Goal: Information Seeking & Learning: Check status

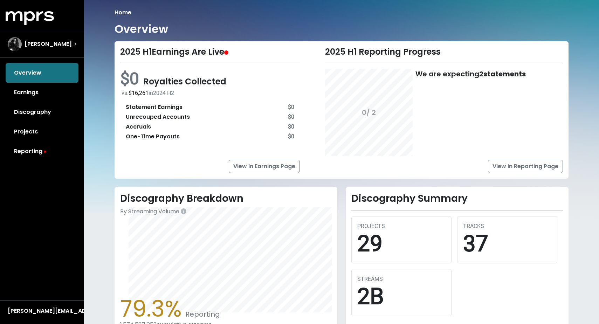
click at [425, 1] on div "Home Overview 2025 H1 Earnings Are Live $0 Royalties Collected vs. $16,261 in […" at bounding box center [341, 240] width 515 height 481
click at [36, 157] on link "Reporting" at bounding box center [42, 152] width 73 height 20
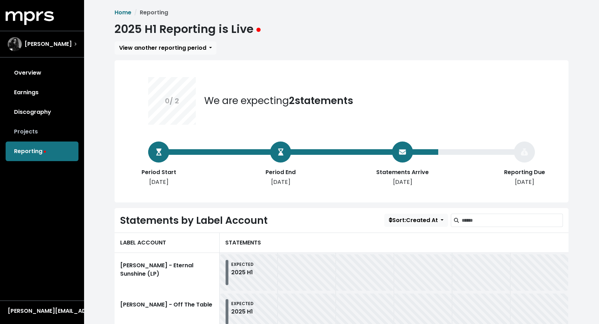
click at [34, 136] on link "Projects" at bounding box center [42, 132] width 73 height 20
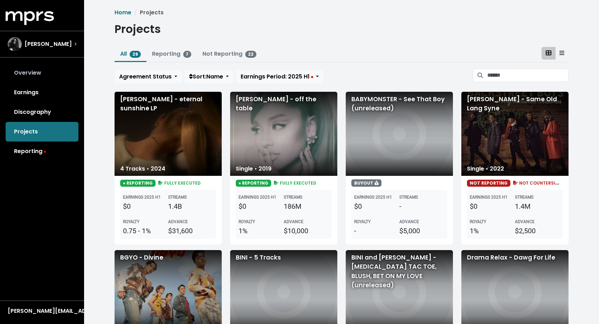
click at [42, 70] on link "Overview" at bounding box center [42, 73] width 73 height 20
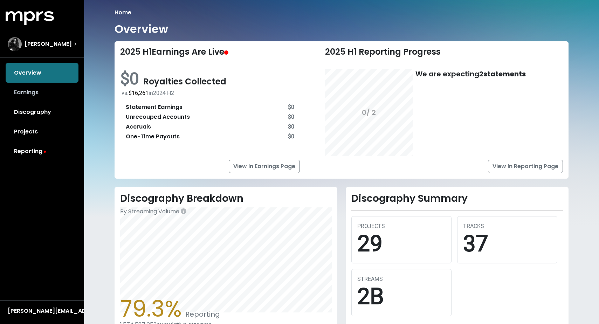
click at [29, 95] on link "Earnings" at bounding box center [42, 93] width 73 height 20
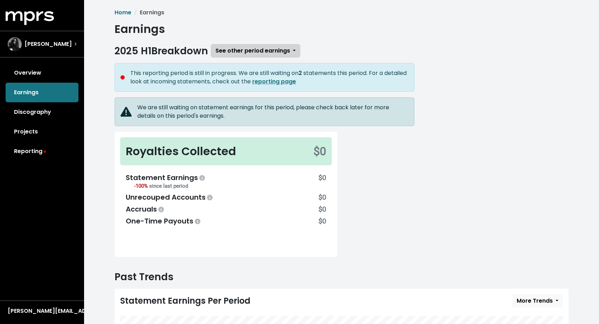
click at [296, 50] on button "See other period earnings" at bounding box center [255, 50] width 89 height 13
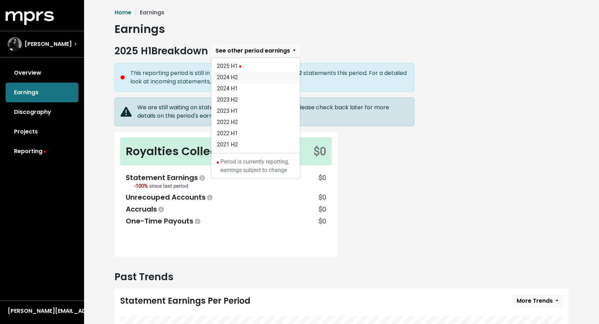
click at [254, 78] on link "2024 H2" at bounding box center [255, 77] width 89 height 11
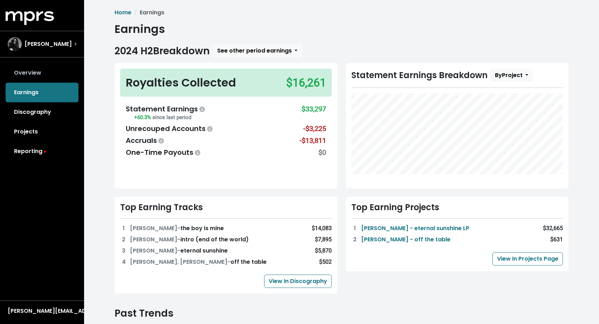
click at [33, 77] on link "Overview" at bounding box center [42, 73] width 73 height 20
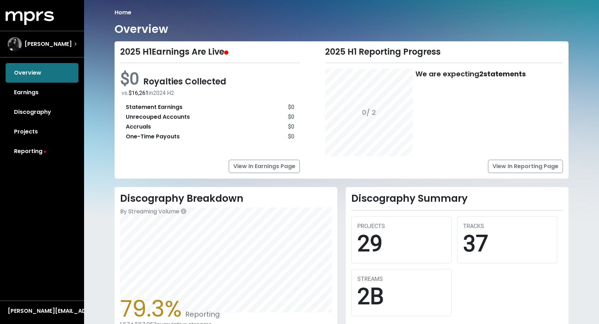
click at [40, 153] on link "Reporting" at bounding box center [42, 152] width 73 height 20
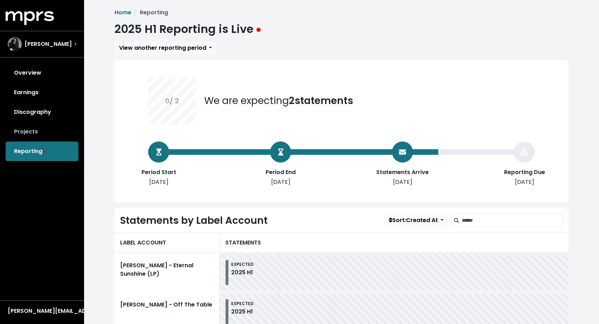
click at [30, 128] on link "Projects" at bounding box center [42, 132] width 73 height 20
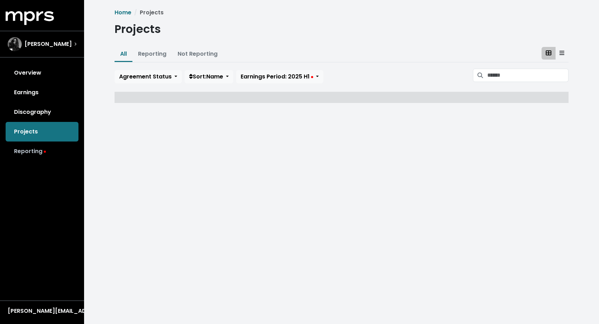
click at [38, 156] on link "Reporting" at bounding box center [42, 152] width 73 height 20
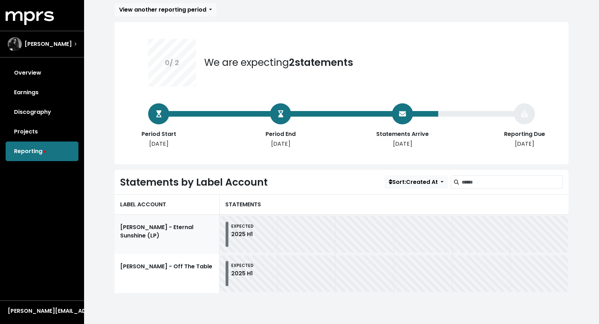
scroll to position [38, 0]
drag, startPoint x: 504, startPoint y: 147, endPoint x: 567, endPoint y: 159, distance: 64.1
click at [529, 159] on div "0 / 2 We are expecting 2 statements Period Start [DATE] Period End [DATE] State…" at bounding box center [342, 93] width 454 height 142
click at [514, 132] on div "Reporting Due" at bounding box center [524, 134] width 56 height 8
drag, startPoint x: 502, startPoint y: 142, endPoint x: 541, endPoint y: 144, distance: 39.6
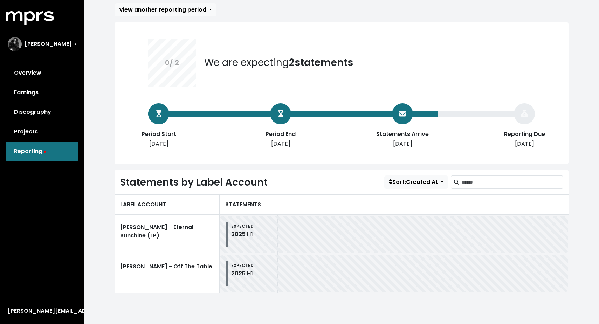
click at [529, 144] on div "[DATE]" at bounding box center [524, 144] width 56 height 8
click at [47, 78] on link "Overview" at bounding box center [42, 73] width 73 height 20
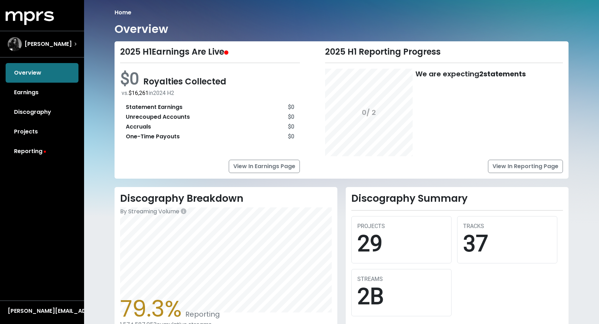
click at [31, 154] on link "Reporting" at bounding box center [42, 152] width 73 height 20
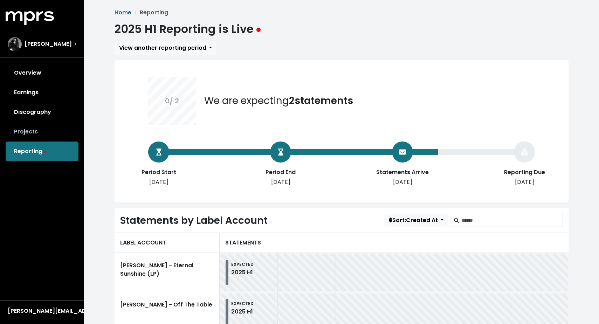
click at [45, 123] on link "Projects" at bounding box center [42, 132] width 73 height 20
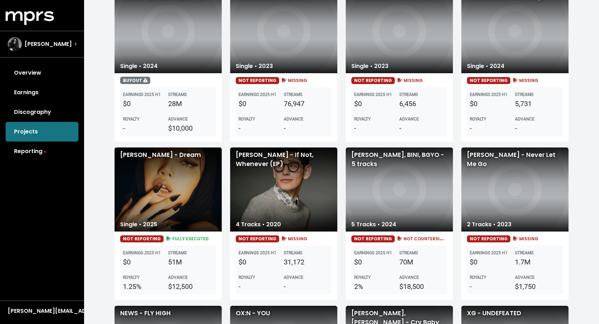
scroll to position [617, 0]
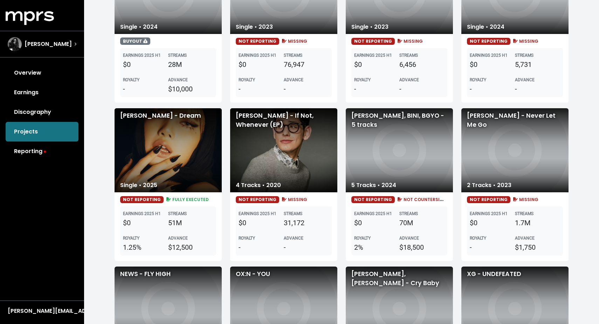
click at [148, 123] on div "[PERSON_NAME] - Dream" at bounding box center [168, 150] width 107 height 84
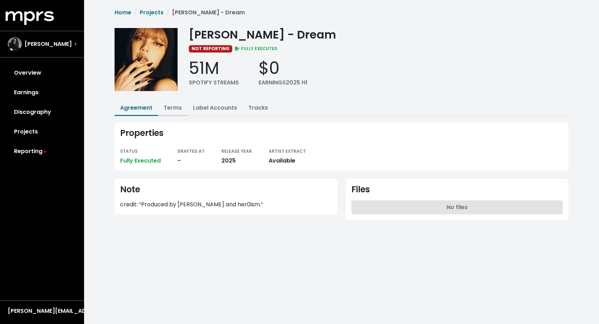
click at [174, 108] on link "Terms" at bounding box center [173, 108] width 18 height 8
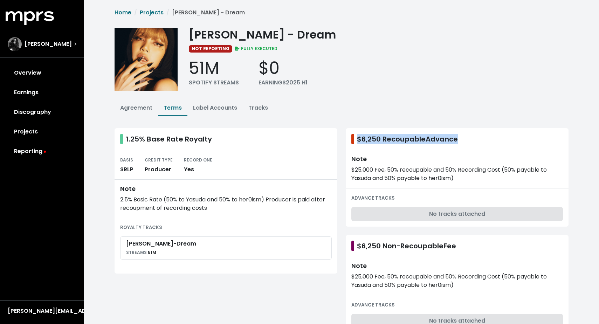
drag, startPoint x: 357, startPoint y: 134, endPoint x: 461, endPoint y: 137, distance: 103.7
click at [461, 137] on div "$6,250 Recoupable Advance" at bounding box center [457, 139] width 212 height 11
click at [220, 108] on link "Label Accounts" at bounding box center [215, 108] width 44 height 8
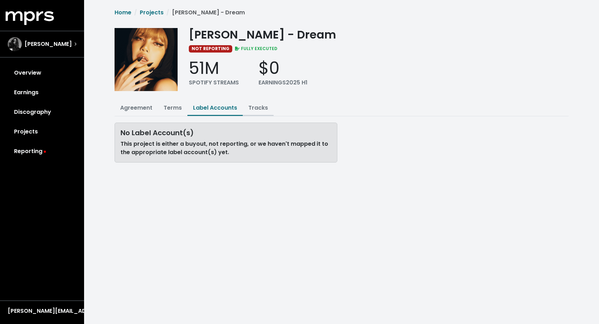
click at [260, 109] on link "Tracks" at bounding box center [258, 108] width 20 height 8
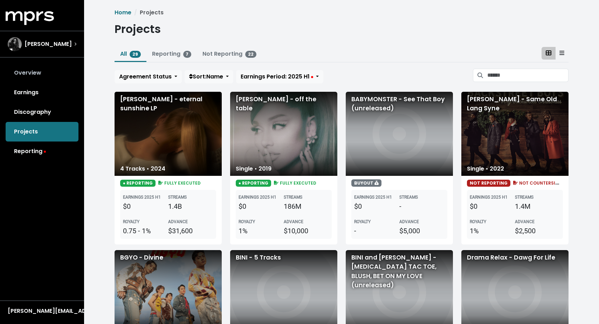
click at [36, 75] on link "Overview" at bounding box center [42, 73] width 73 height 20
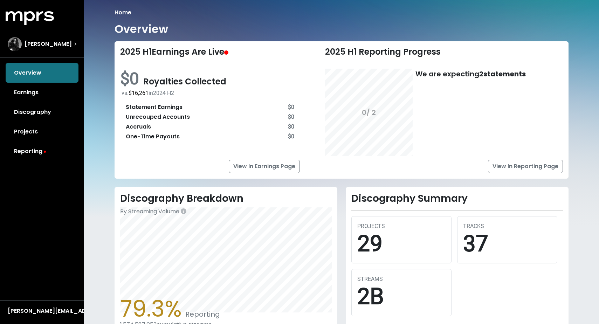
click at [31, 94] on link "Earnings" at bounding box center [42, 93] width 73 height 20
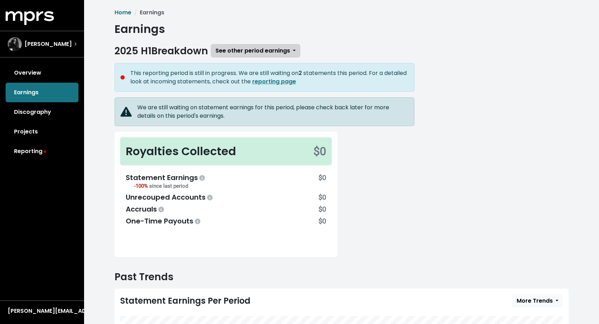
click at [290, 49] on span "See other period earnings" at bounding box center [252, 51] width 75 height 8
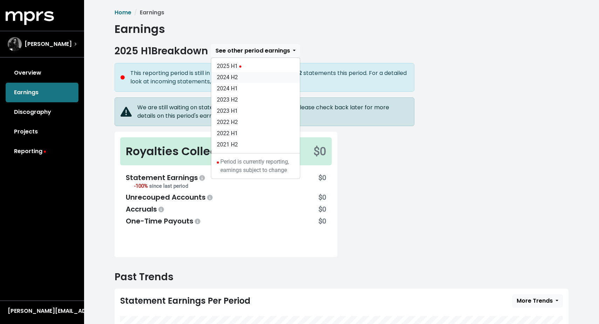
click at [250, 78] on link "2024 H2" at bounding box center [255, 77] width 89 height 11
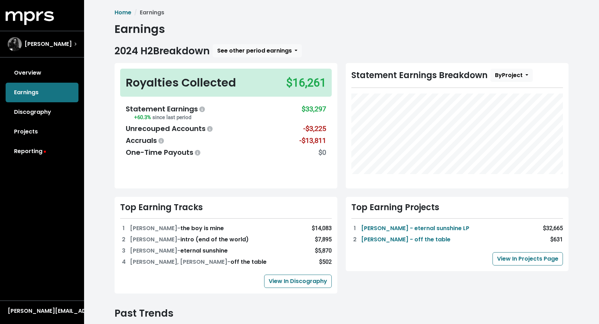
scroll to position [1, 0]
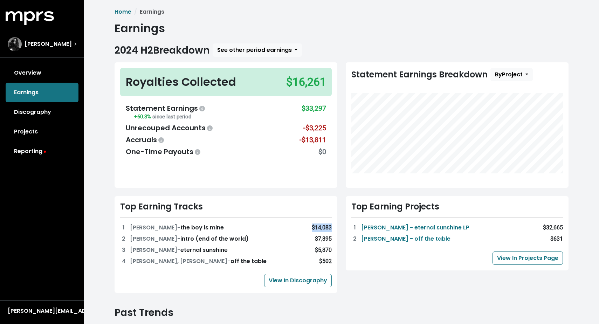
drag, startPoint x: 307, startPoint y: 228, endPoint x: 341, endPoint y: 230, distance: 34.4
click at [341, 230] on div "Top Earning Tracks 1 [PERSON_NAME] - the boy is mine $14,083 2 [PERSON_NAME] - …" at bounding box center [225, 244] width 231 height 97
drag, startPoint x: 290, startPoint y: 125, endPoint x: 329, endPoint y: 137, distance: 40.5
click at [329, 137] on div "Statement Earnings +60.3% since last period $33,297 Unrecouped Accounts -$3,225…" at bounding box center [226, 129] width 212 height 65
